Goal: Use online tool/utility: Utilize a website feature to perform a specific function

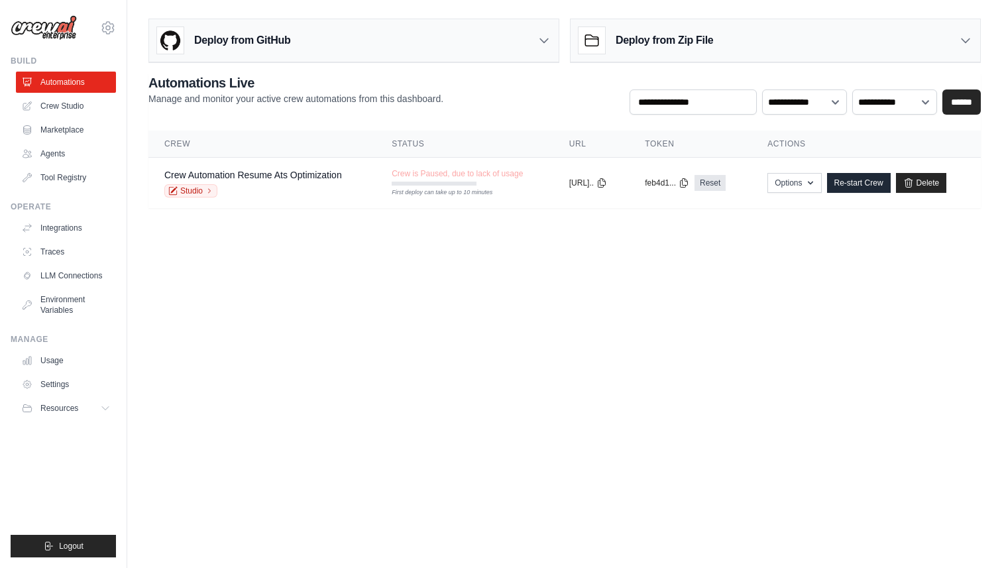
click at [475, 108] on div "**********" at bounding box center [564, 94] width 832 height 41
click at [325, 48] on div "Deploy from GitHub" at bounding box center [354, 40] width 410 height 43
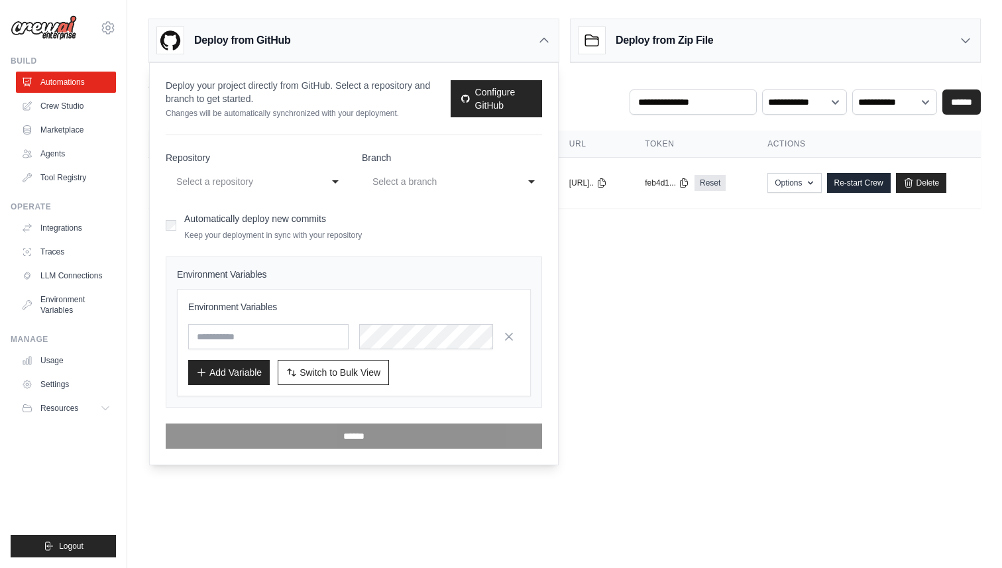
drag, startPoint x: 639, startPoint y: 290, endPoint x: 632, endPoint y: 290, distance: 7.3
click at [639, 290] on body "rishabh.sharma@spinutech.com Settings Build Automations Crew Studio" at bounding box center [501, 284] width 1002 height 568
click at [545, 40] on icon at bounding box center [544, 40] width 8 height 4
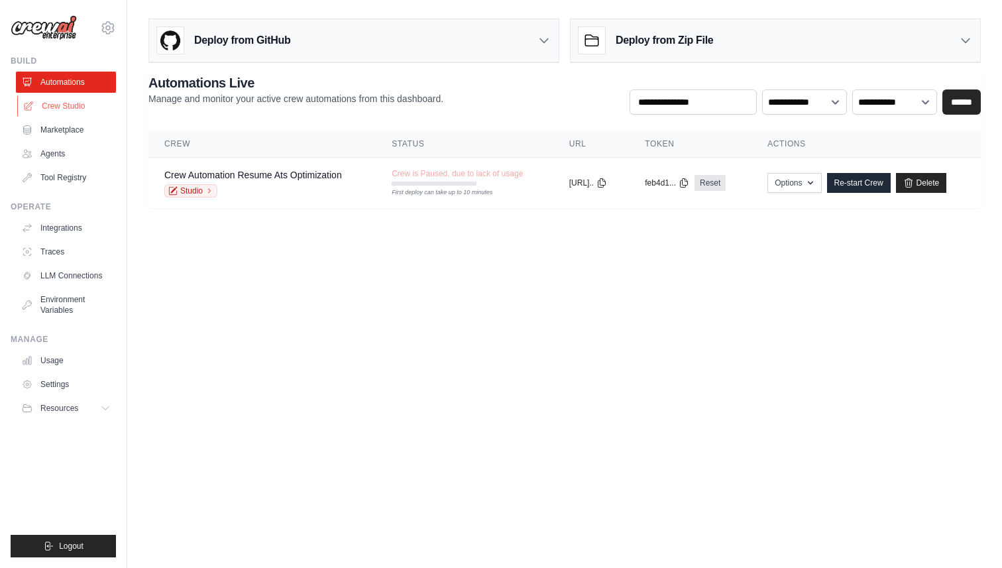
click at [72, 109] on link "Crew Studio" at bounding box center [67, 105] width 100 height 21
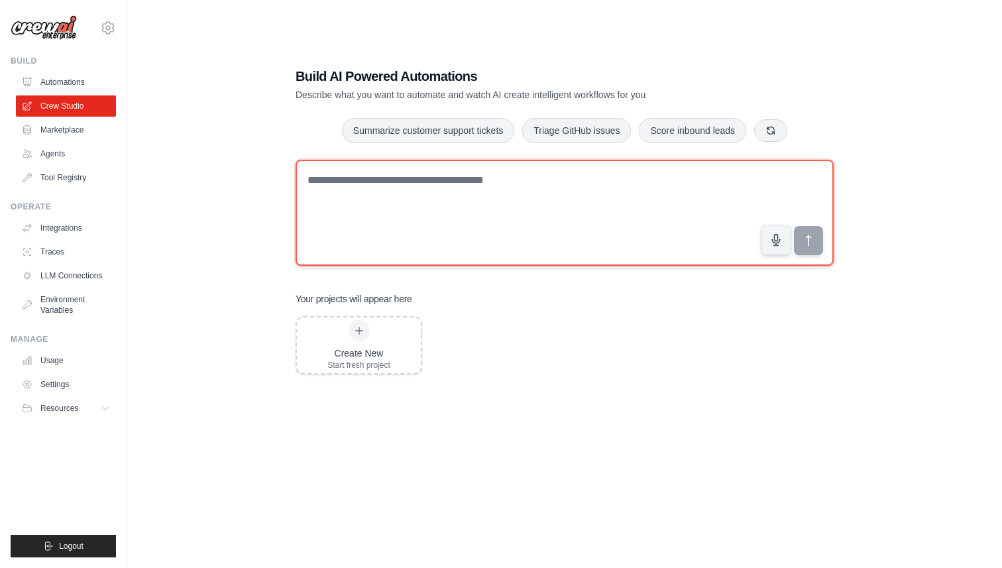
click at [386, 192] on textarea at bounding box center [565, 213] width 538 height 106
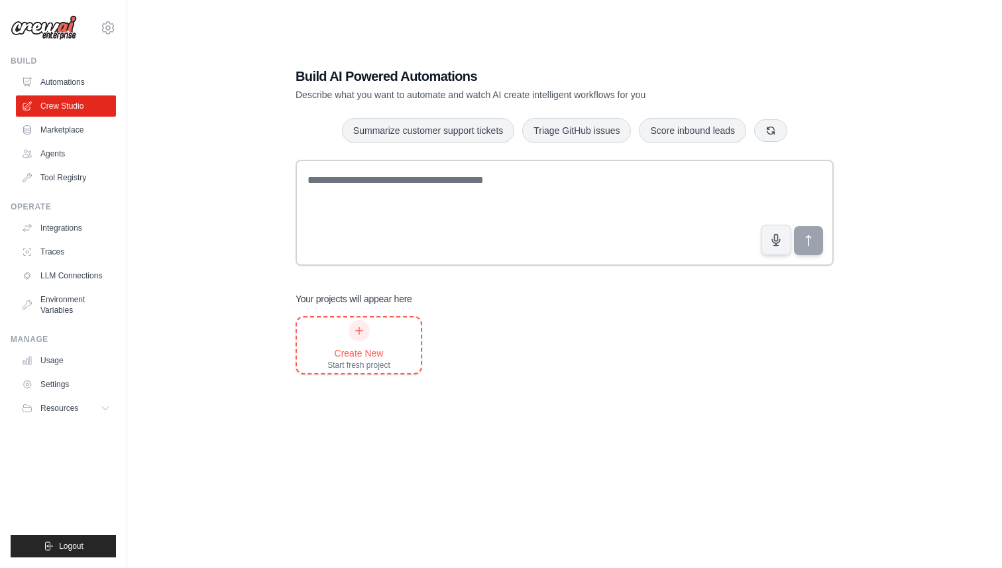
click at [358, 355] on div "Create New" at bounding box center [358, 353] width 63 height 13
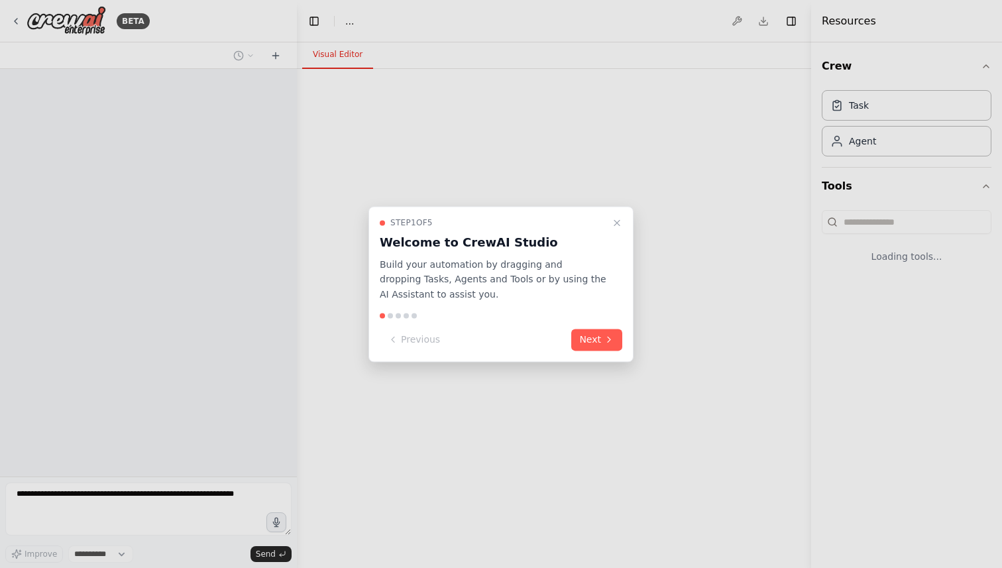
select select "****"
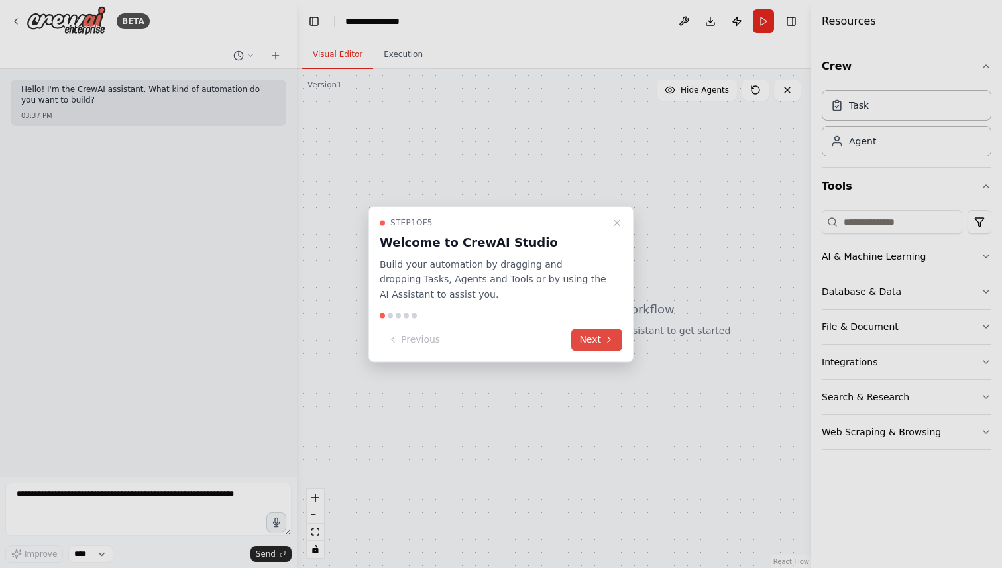
click at [596, 339] on button "Next" at bounding box center [596, 340] width 51 height 22
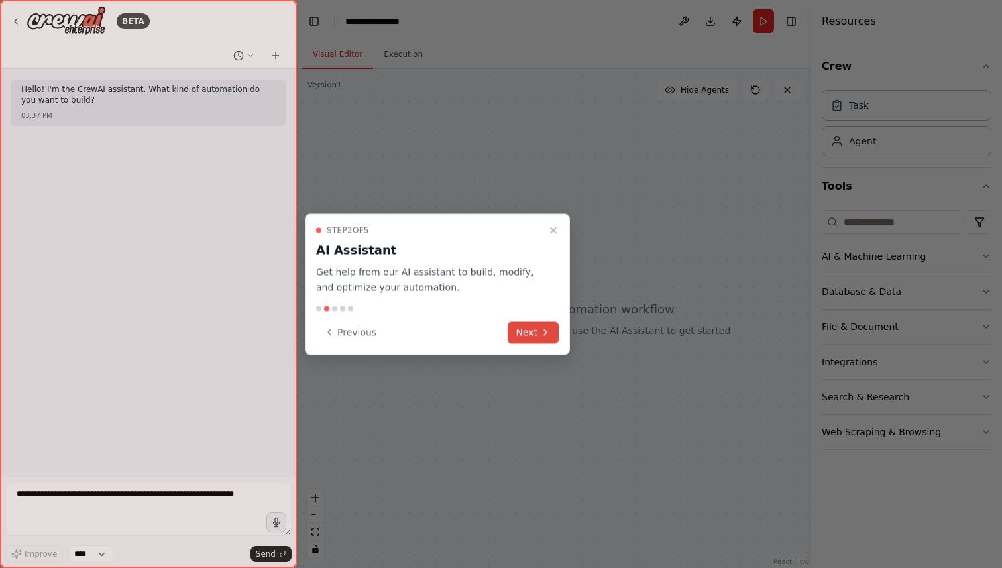
click at [527, 331] on button "Next" at bounding box center [533, 332] width 51 height 22
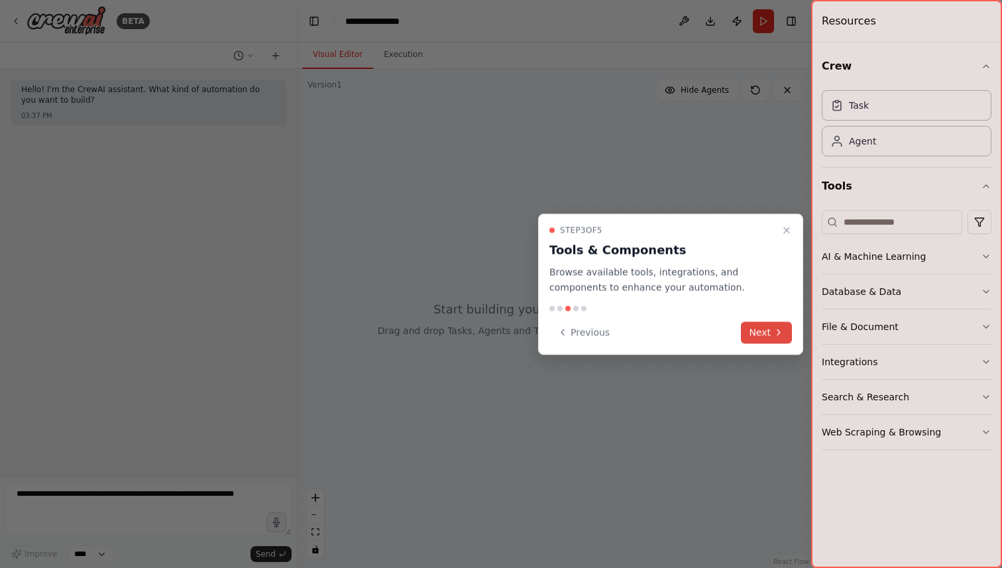
click at [774, 327] on icon at bounding box center [778, 332] width 11 height 11
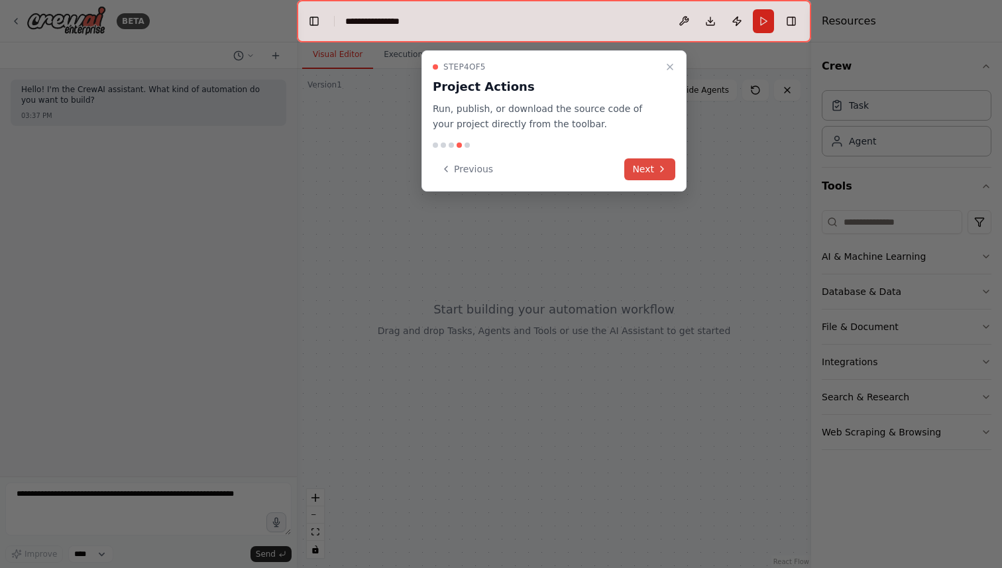
click at [649, 172] on button "Next" at bounding box center [649, 169] width 51 height 22
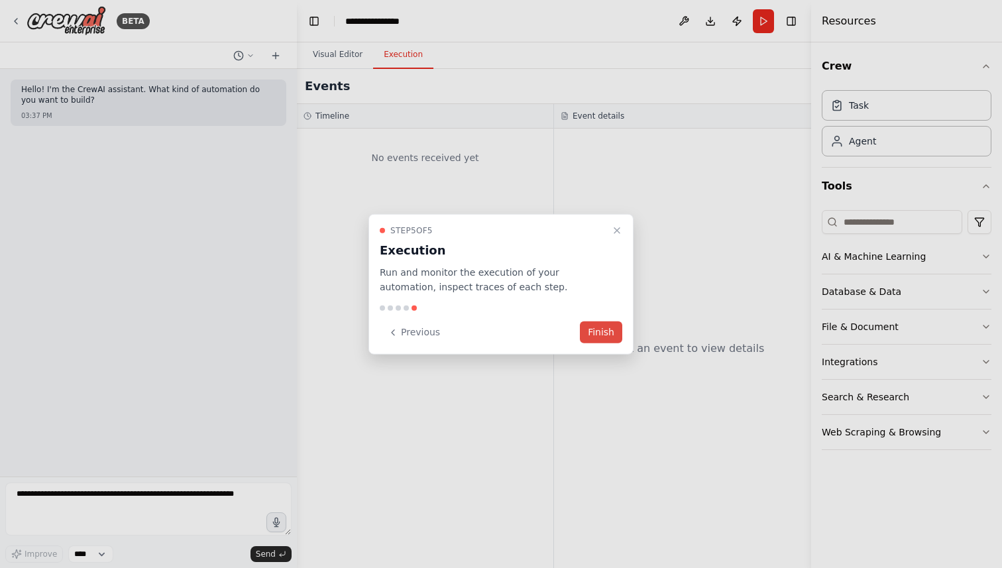
click at [607, 337] on button "Finish" at bounding box center [601, 332] width 42 height 22
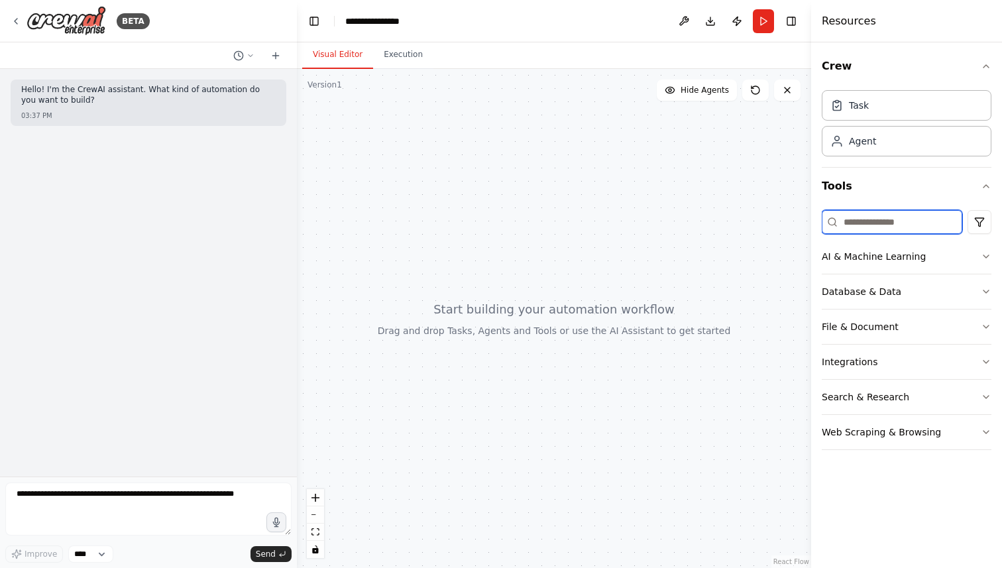
click at [925, 225] on input at bounding box center [892, 222] width 140 height 24
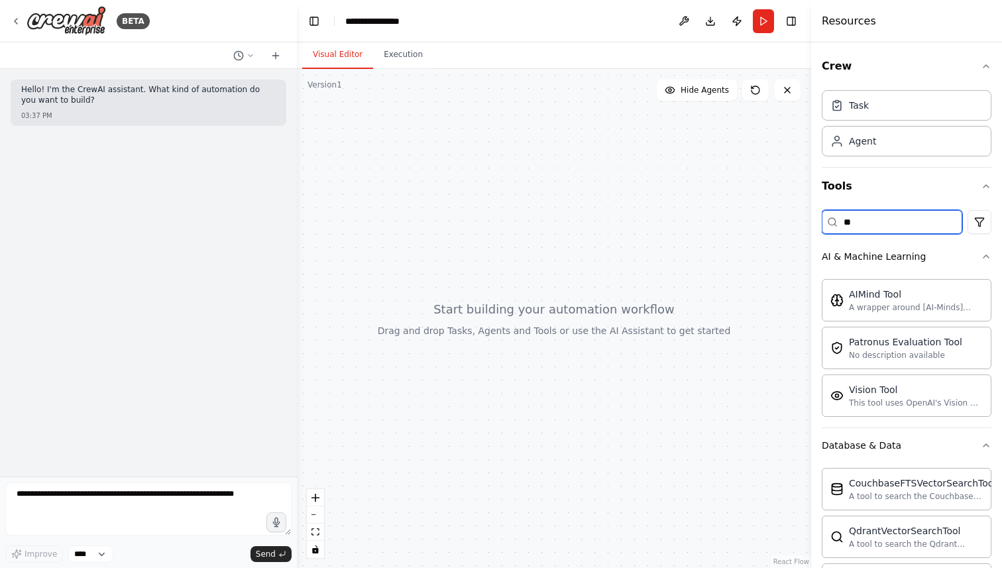
type input "*"
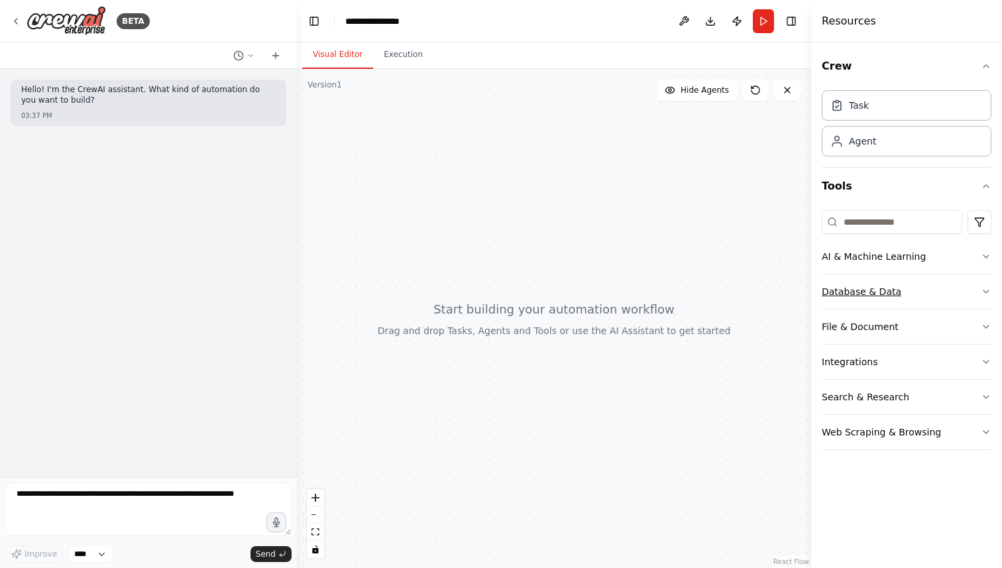
click at [907, 296] on button "Database & Data" at bounding box center [907, 291] width 170 height 34
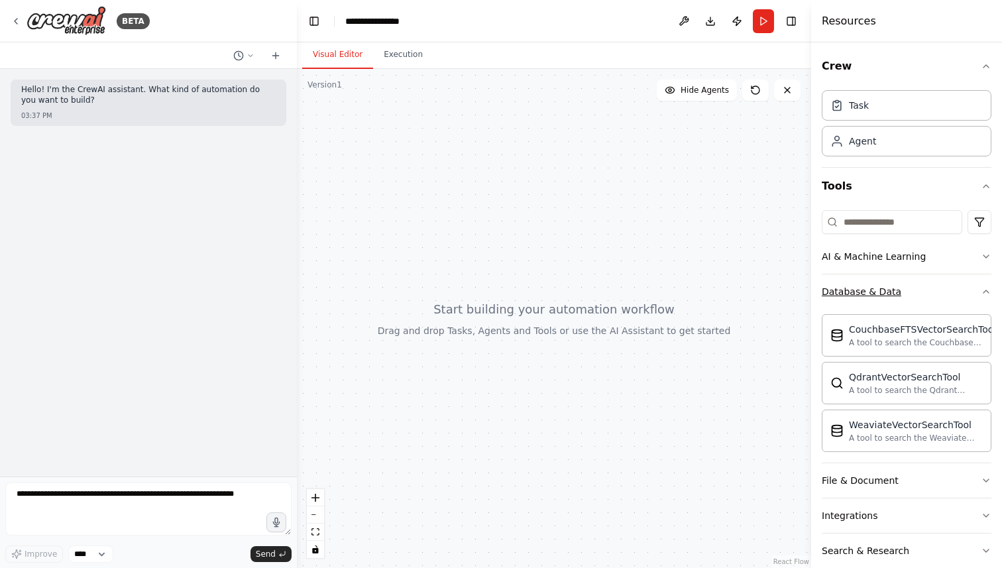
click at [928, 297] on button "Database & Data" at bounding box center [907, 291] width 170 height 34
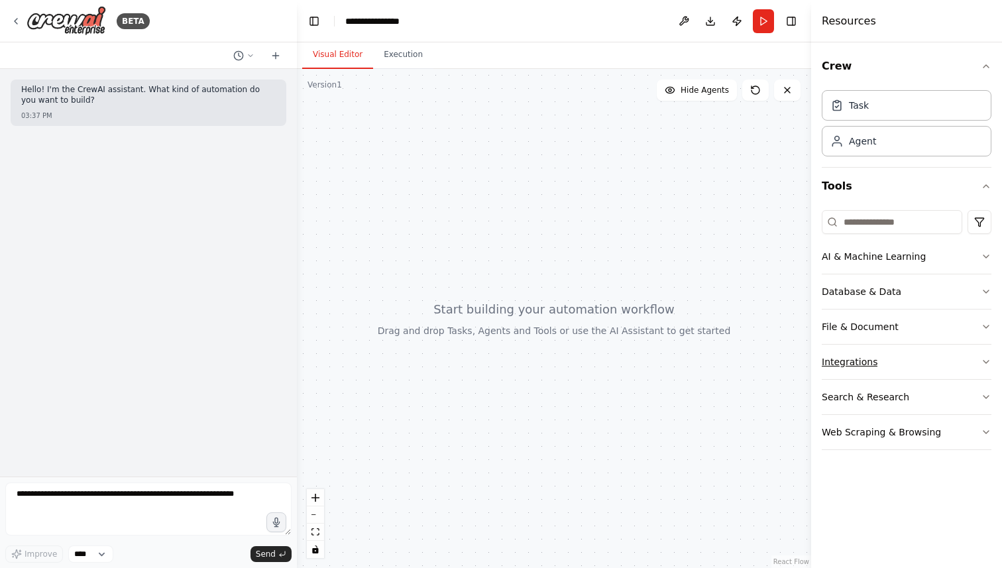
click at [898, 371] on button "Integrations" at bounding box center [907, 362] width 170 height 34
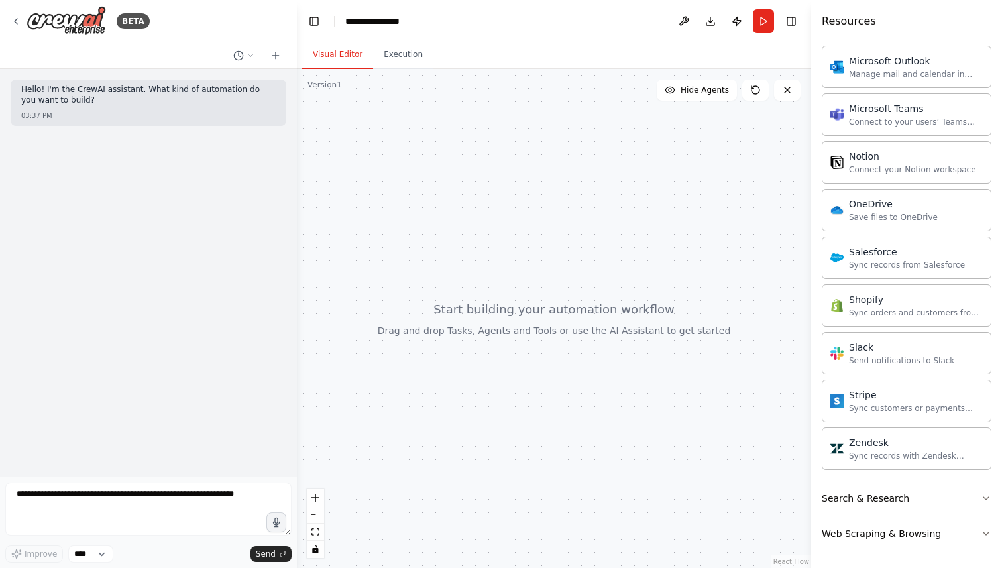
scroll to position [916, 0]
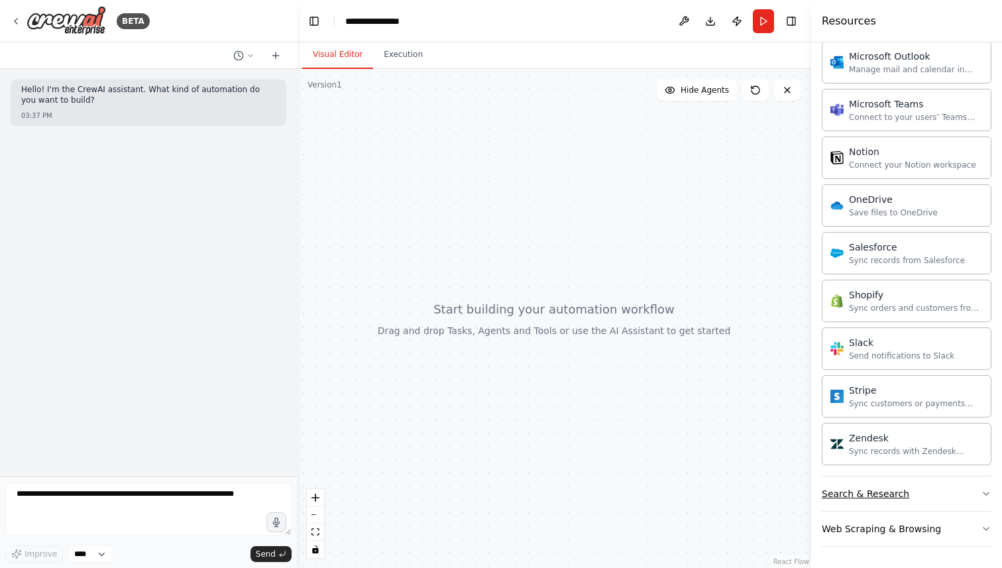
click at [905, 502] on button "Search & Research" at bounding box center [907, 494] width 170 height 34
click at [915, 494] on button "Search & Research" at bounding box center [907, 494] width 170 height 34
click at [543, 384] on div at bounding box center [554, 318] width 514 height 499
